Goal: Transaction & Acquisition: Purchase product/service

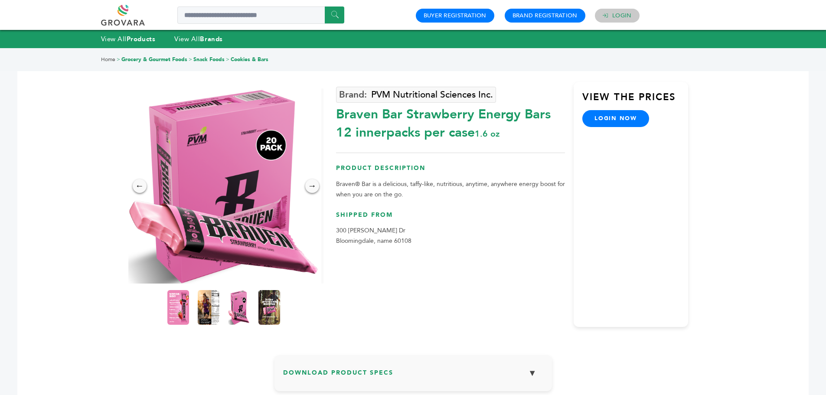
click at [612, 13] on h4 "Login" at bounding box center [617, 16] width 45 height 14
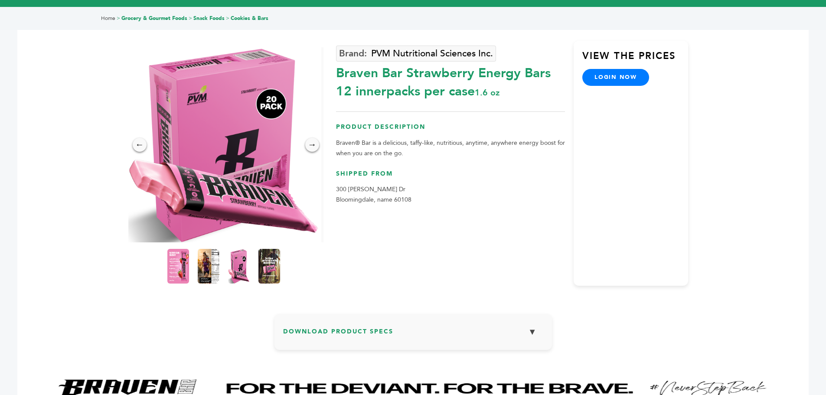
scroll to position [43, 0]
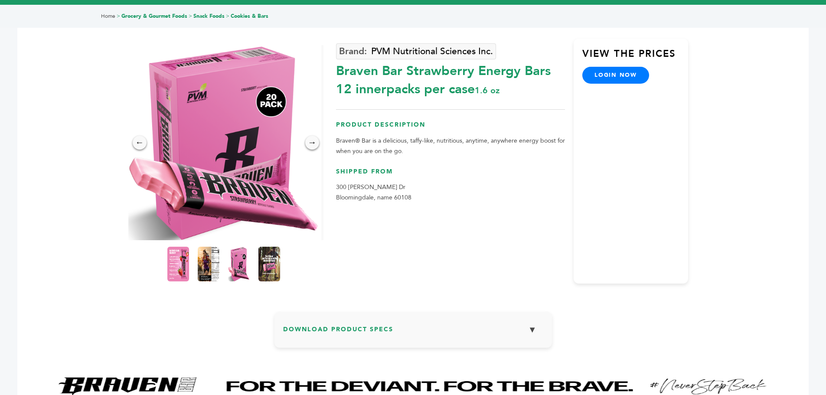
click at [605, 85] on div "View the Prices login now" at bounding box center [631, 161] width 115 height 245
click at [618, 74] on link "login now" at bounding box center [616, 75] width 67 height 16
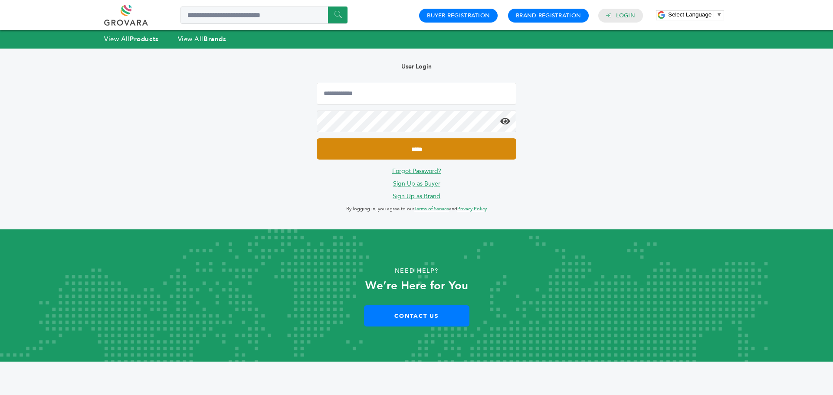
type input "**********"
click at [429, 144] on input "*****" at bounding box center [417, 148] width 200 height 21
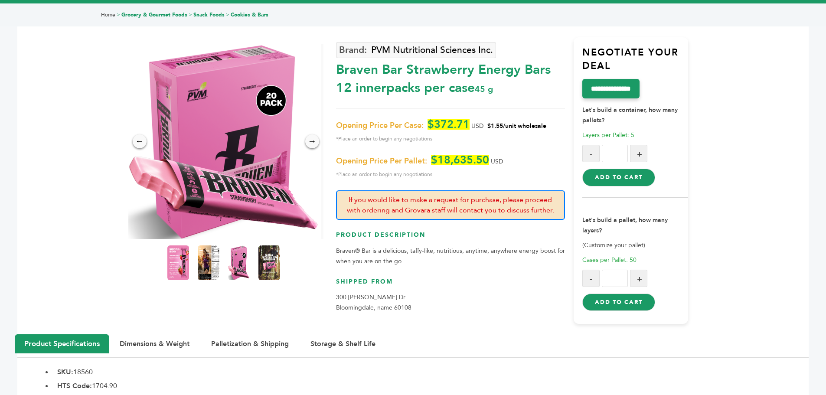
scroll to position [43, 0]
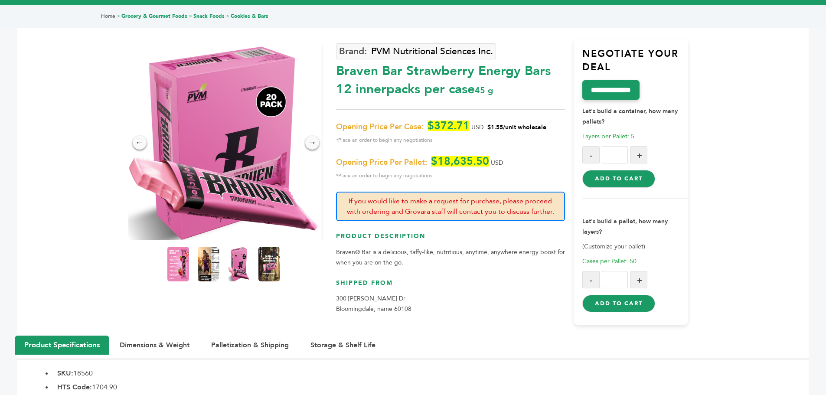
drag, startPoint x: 436, startPoint y: 157, endPoint x: 485, endPoint y: 154, distance: 49.6
click at [485, 154] on div "Opening Price Per Case: $372.71 USD $1.55/unit wholesale *Place an order to beg…" at bounding box center [450, 151] width 229 height 60
click at [534, 142] on span "*Place an order to begin any negotiations" at bounding box center [450, 140] width 229 height 10
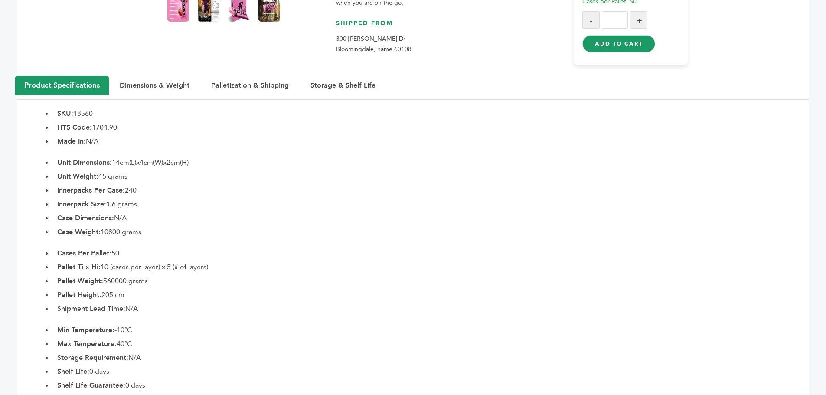
scroll to position [304, 0]
drag, startPoint x: 139, startPoint y: 187, endPoint x: 126, endPoint y: 187, distance: 13.5
click at [126, 187] on li "Innerpacks Per Case: 240" at bounding box center [431, 190] width 756 height 10
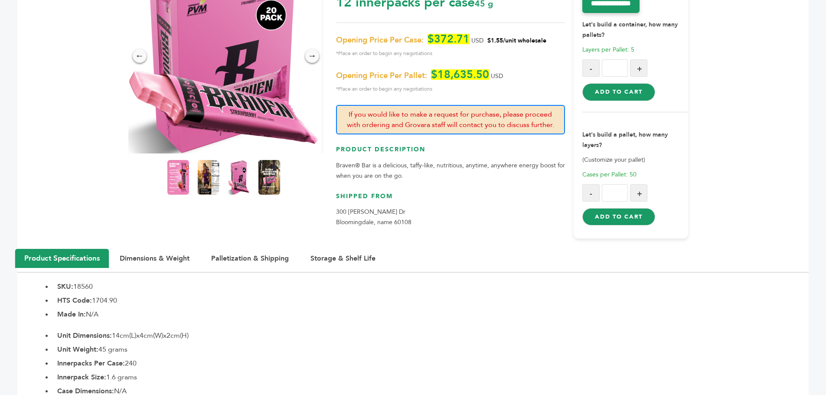
scroll to position [476, 0]
